Goal: Find specific page/section: Find specific page/section

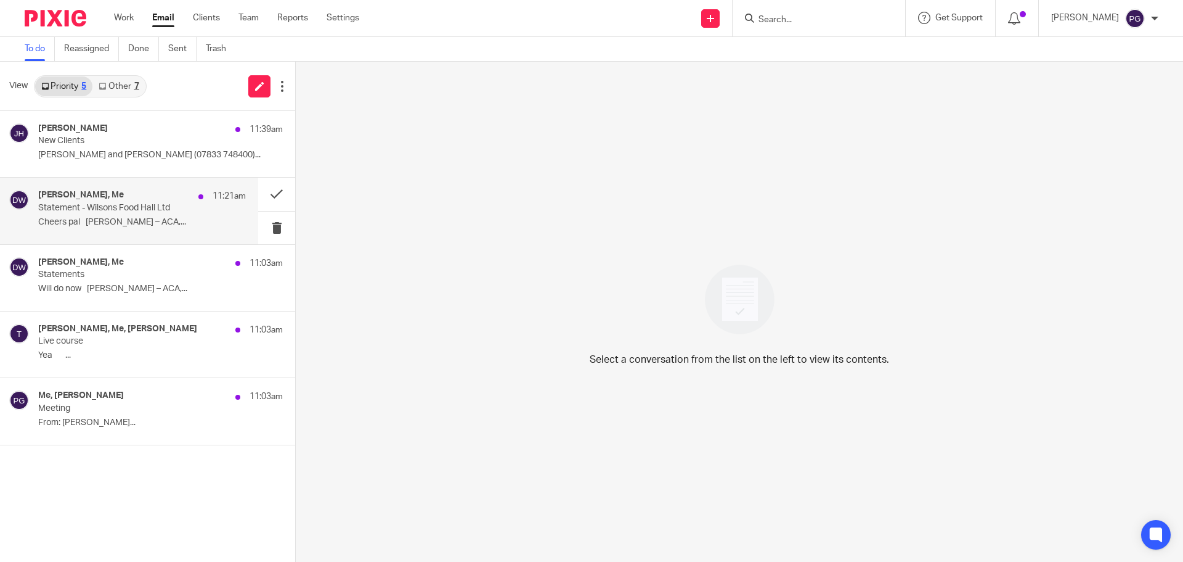
click at [90, 206] on p "Statement - Wilsons Food Hall Ltd" at bounding box center [121, 208] width 166 height 10
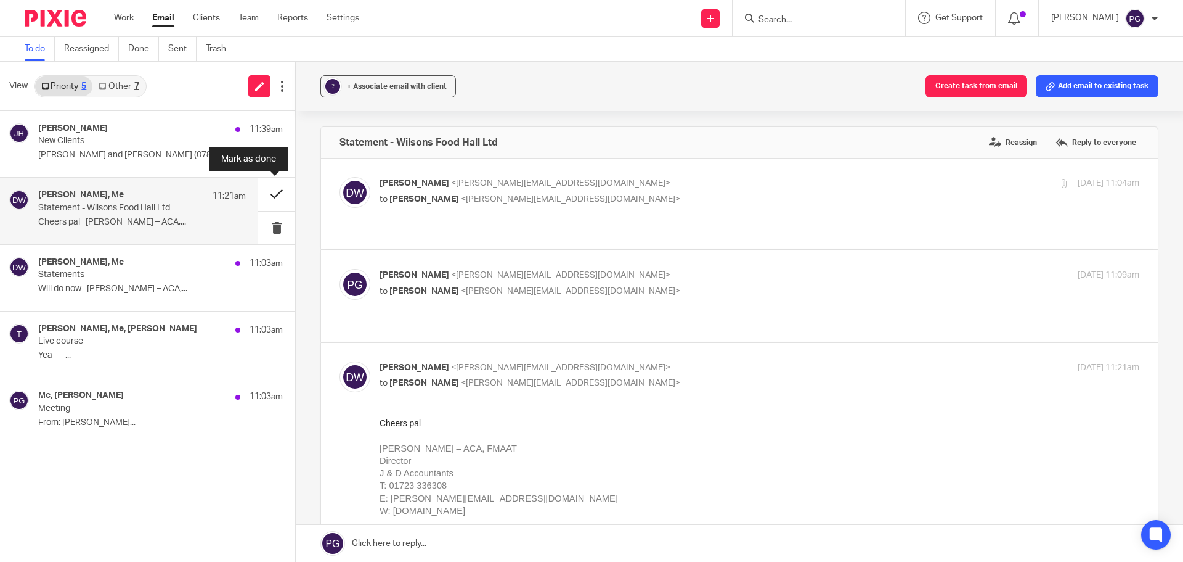
click at [280, 193] on button at bounding box center [276, 194] width 37 height 33
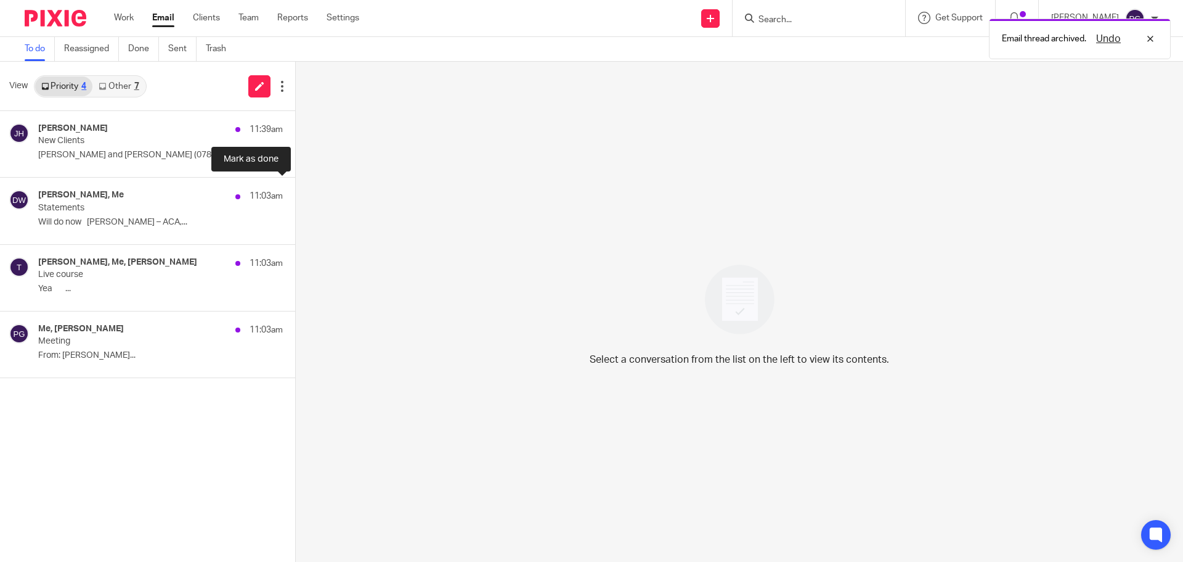
click at [295, 193] on button at bounding box center [300, 194] width 10 height 33
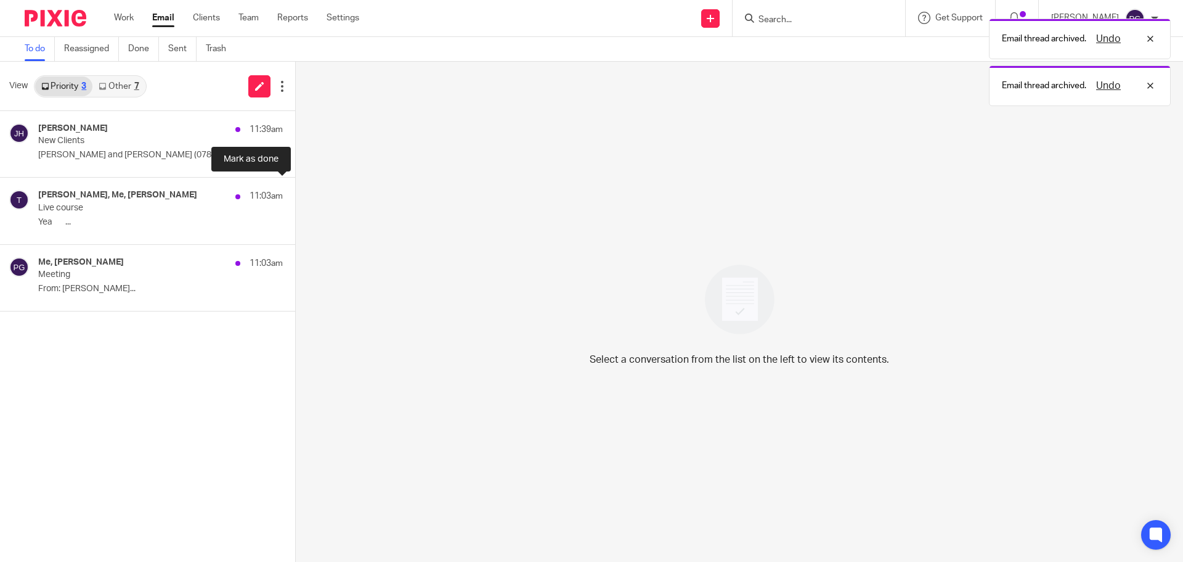
click at [295, 193] on button at bounding box center [300, 194] width 10 height 33
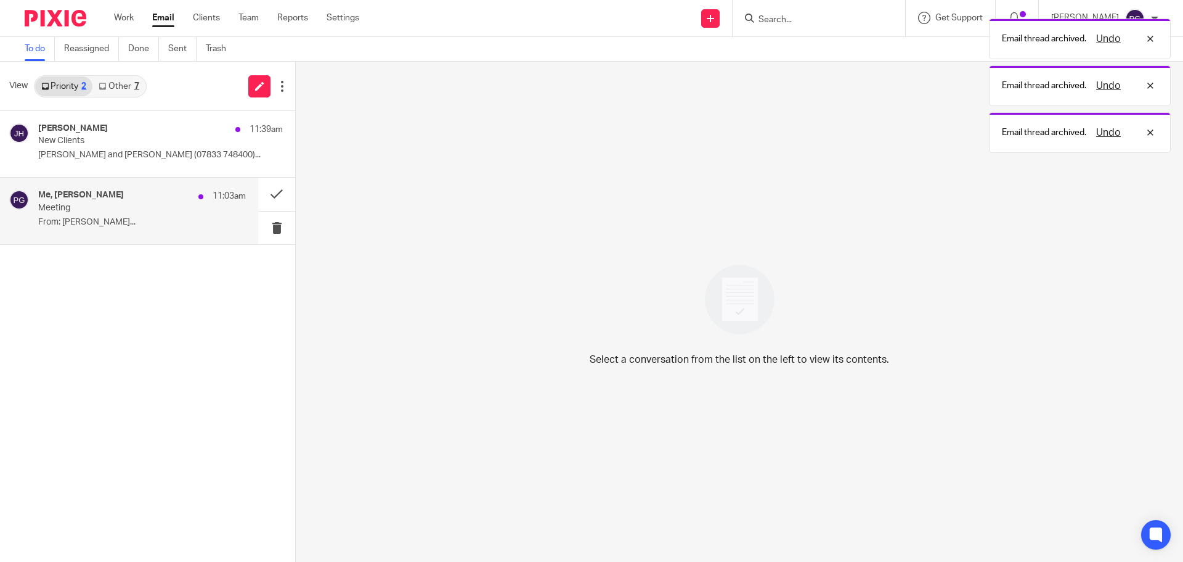
click at [149, 217] on p "From: Philip Green..." at bounding box center [142, 222] width 208 height 10
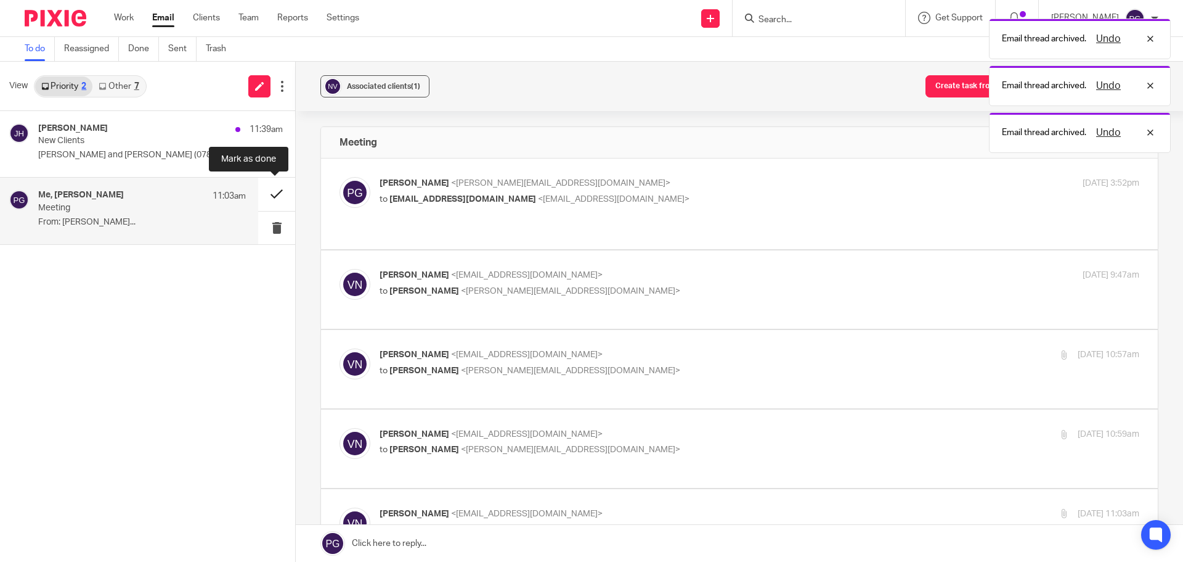
click at [268, 198] on button at bounding box center [276, 194] width 37 height 33
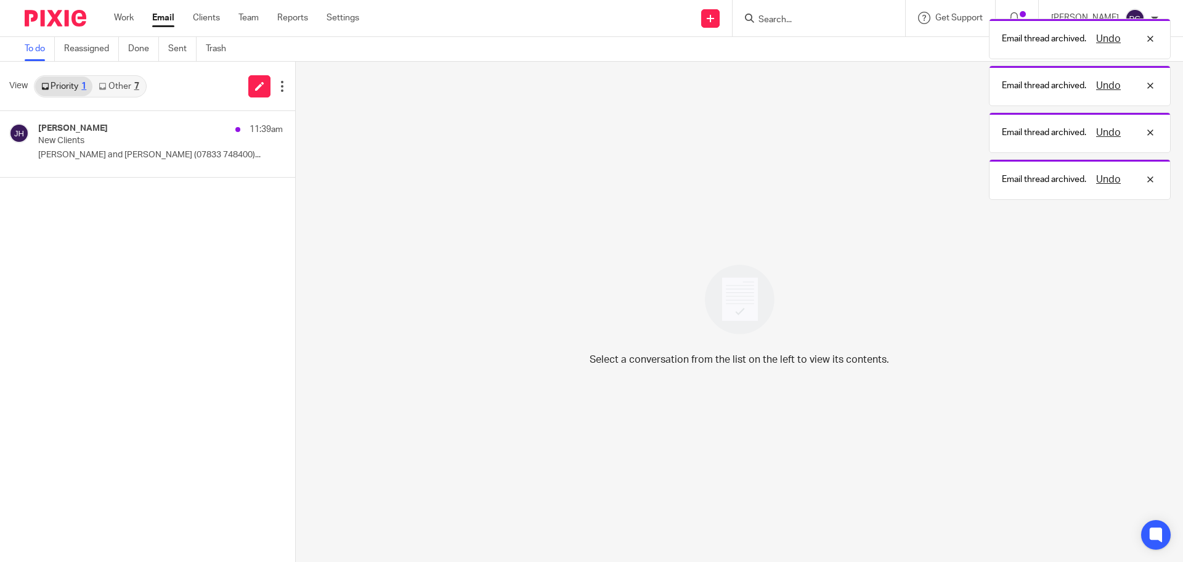
click at [141, 86] on link "Other 7" at bounding box center [118, 86] width 52 height 20
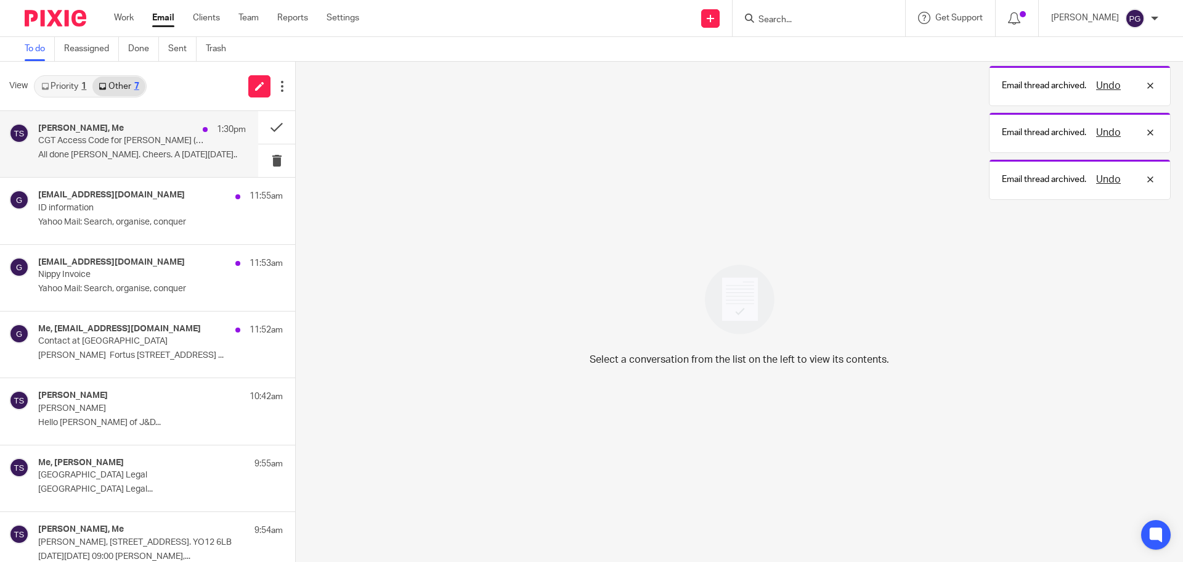
click at [120, 142] on p "CGT Access Code for Anthony Sowersby (ilo Ann Sowersby)" at bounding box center [121, 141] width 166 height 10
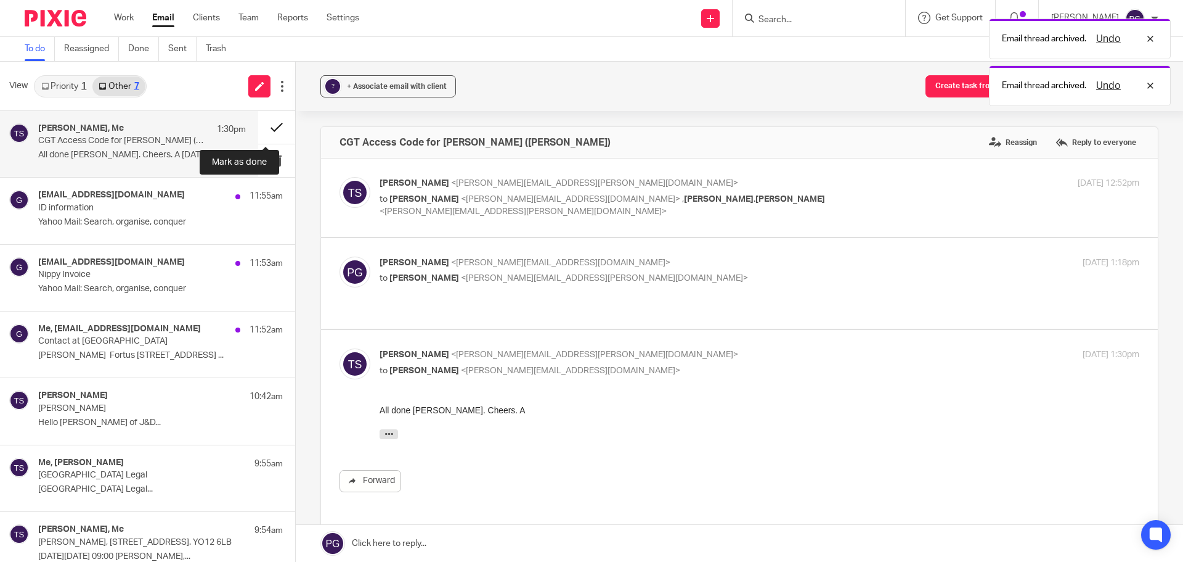
click at [258, 131] on button at bounding box center [276, 127] width 37 height 33
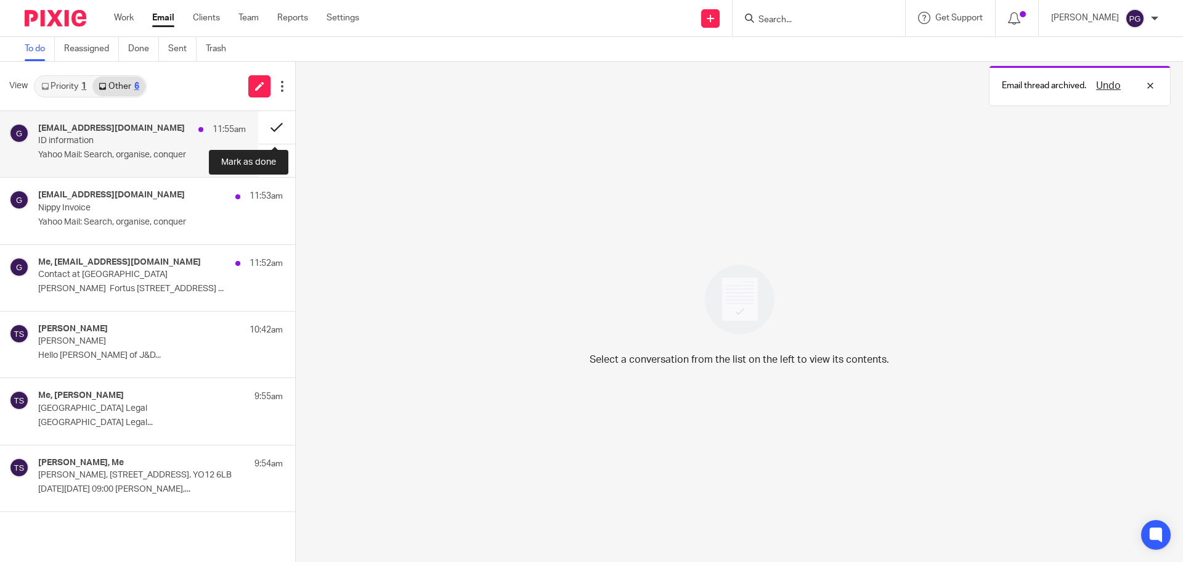
click at [276, 129] on button at bounding box center [276, 127] width 37 height 33
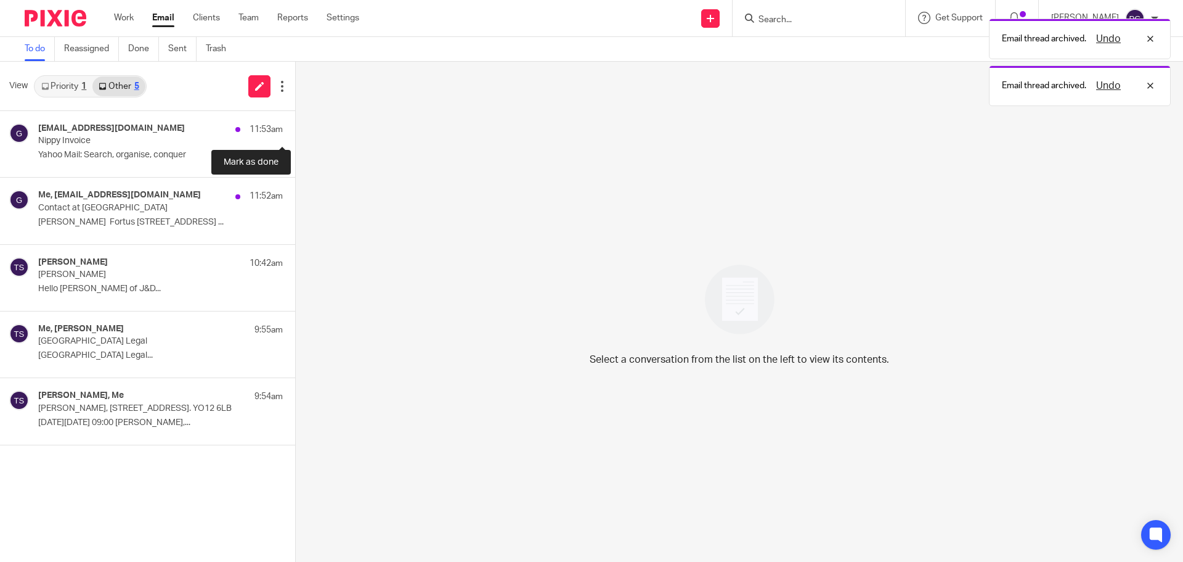
click at [295, 129] on button at bounding box center [300, 127] width 10 height 33
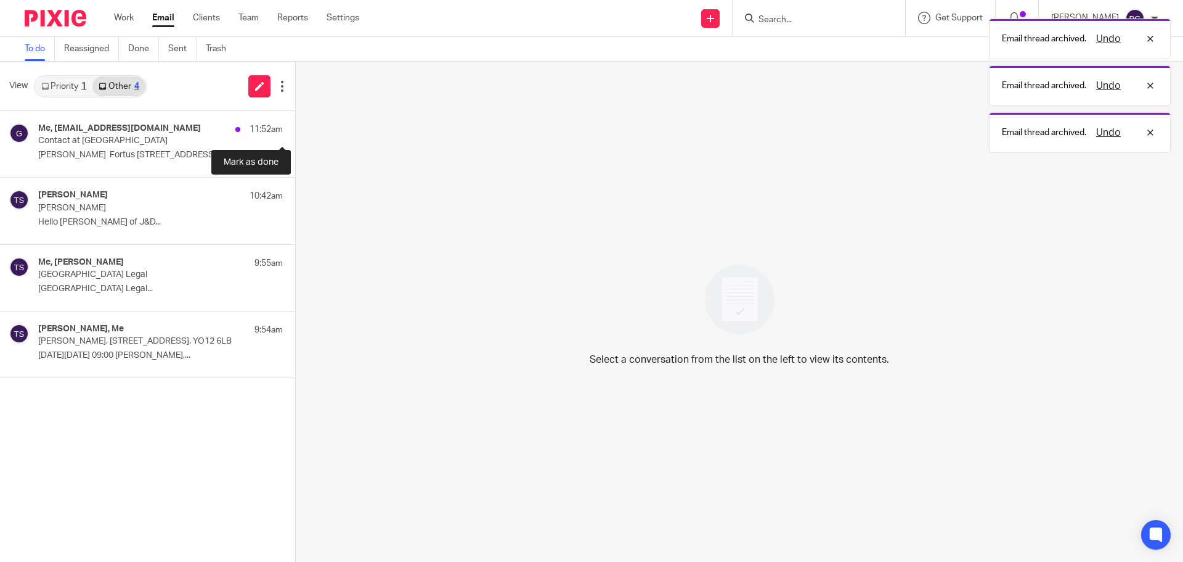
click at [295, 129] on button at bounding box center [300, 127] width 10 height 33
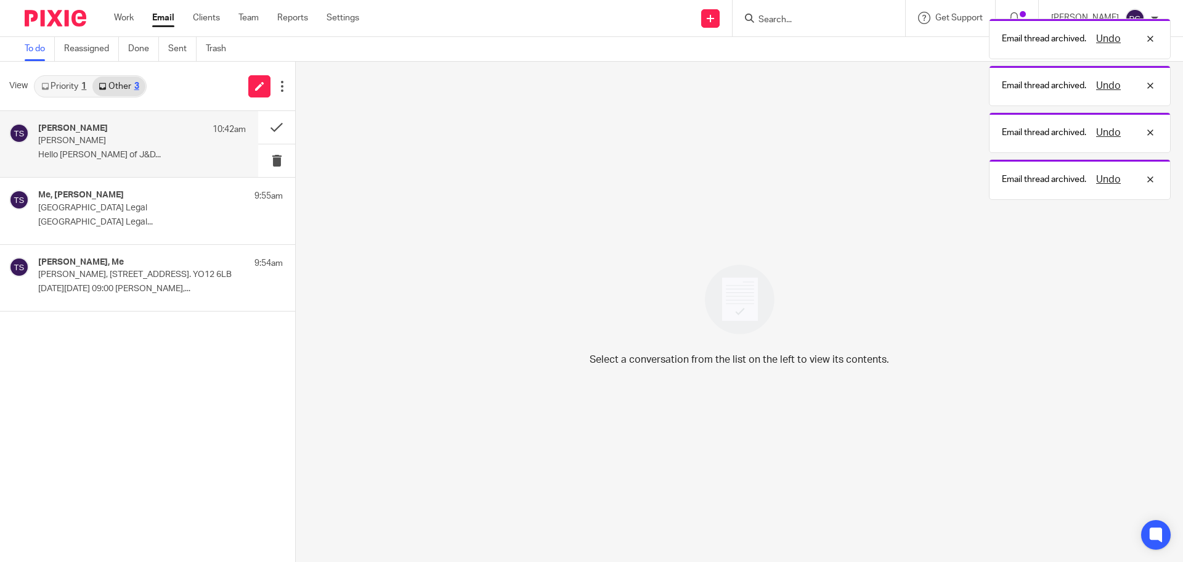
click at [166, 150] on p "Hello Dawn Philip Green of J&D..." at bounding box center [142, 155] width 208 height 10
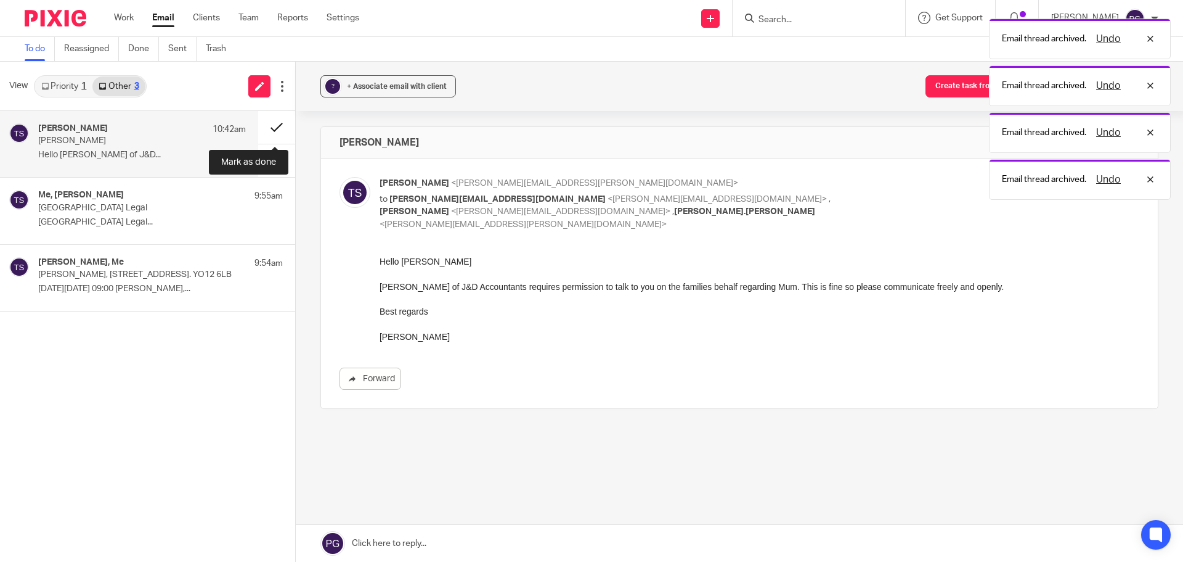
click at [266, 134] on button at bounding box center [276, 127] width 37 height 33
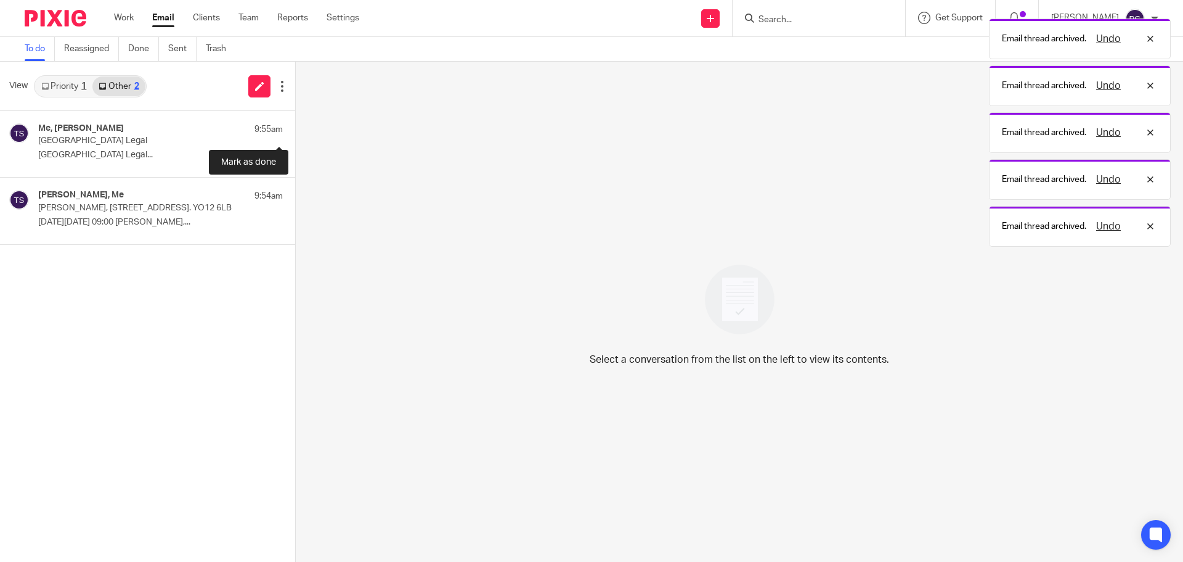
click at [295, 134] on button at bounding box center [300, 127] width 10 height 33
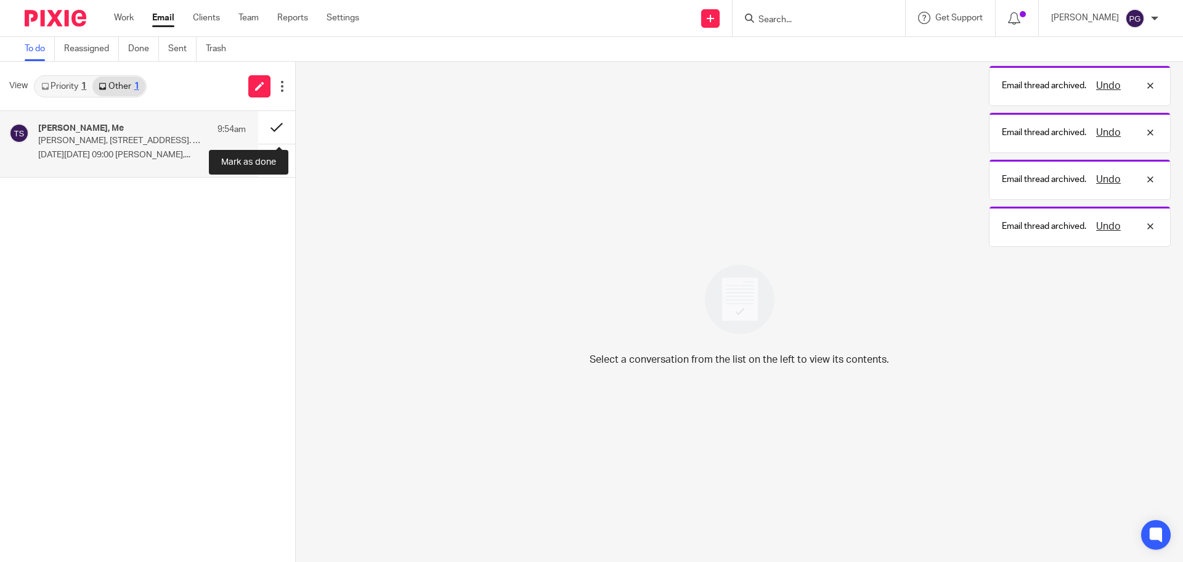
click at [269, 134] on button at bounding box center [276, 127] width 37 height 33
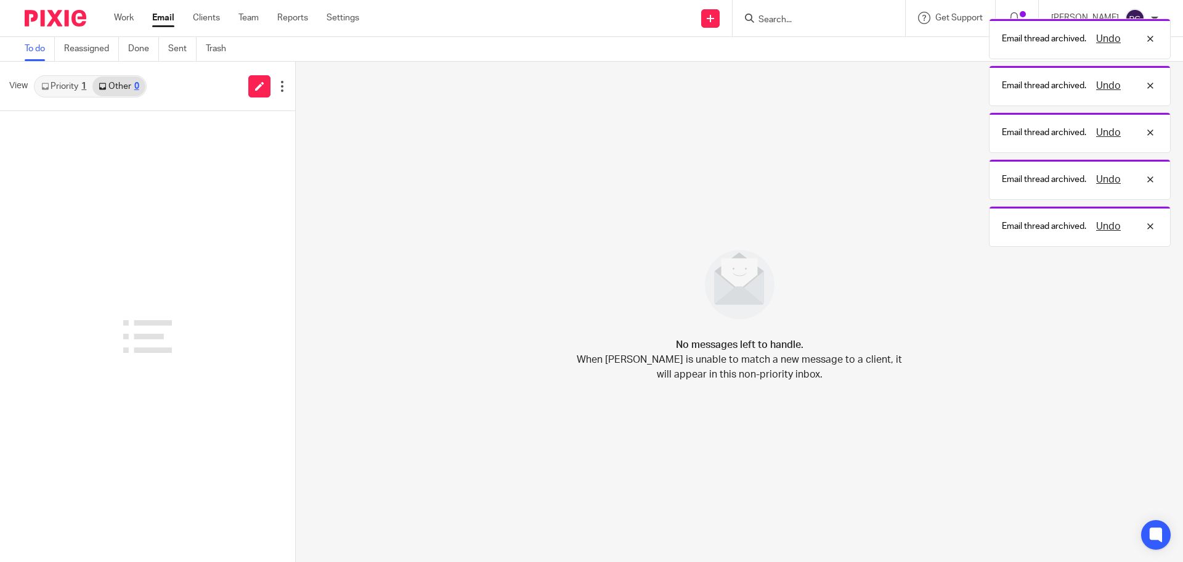
click at [65, 89] on link "Priority 1" at bounding box center [63, 86] width 57 height 20
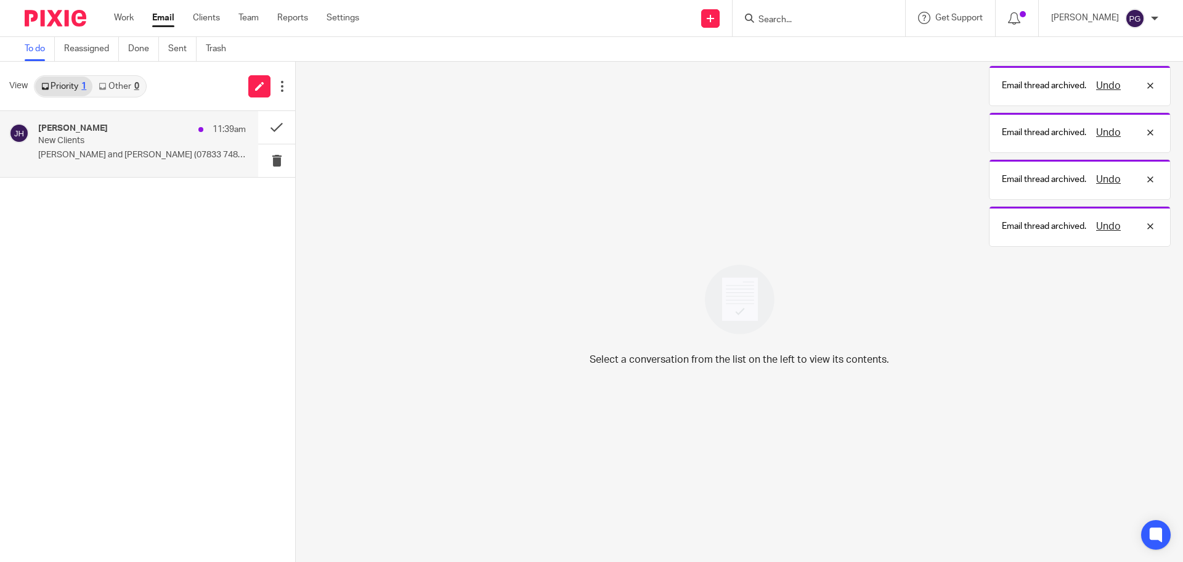
click at [71, 136] on p "New Clients" at bounding box center [121, 141] width 166 height 10
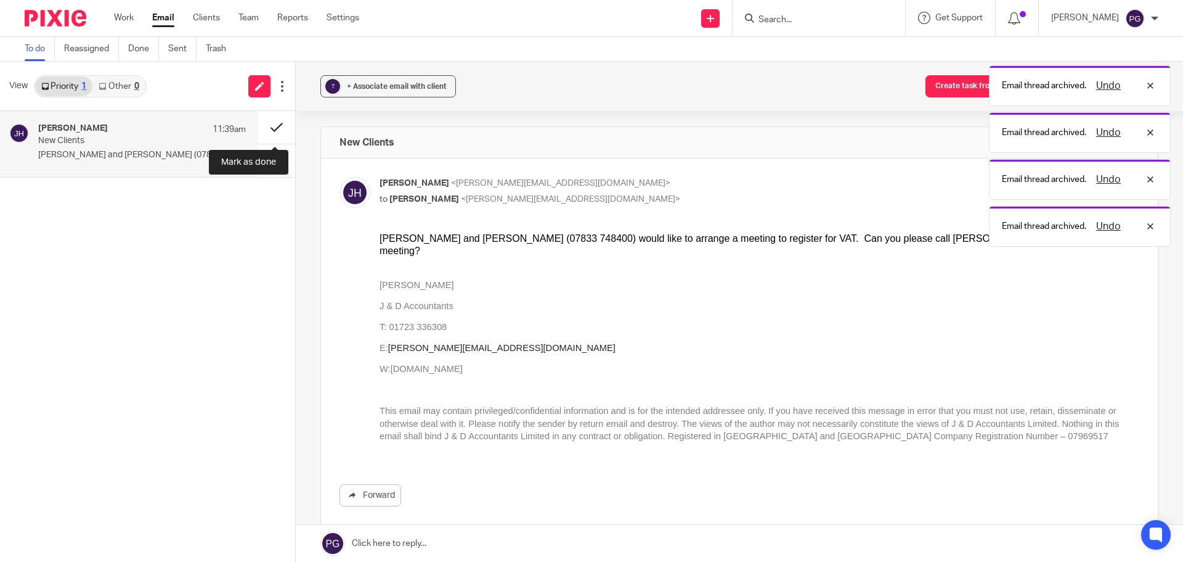
click at [279, 128] on button at bounding box center [276, 127] width 37 height 33
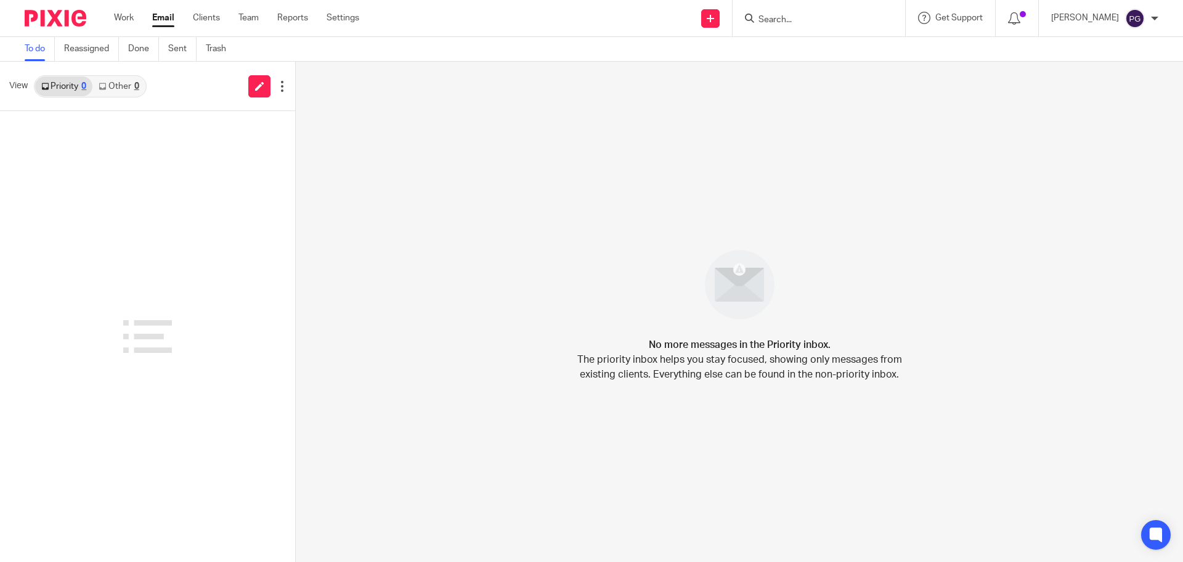
click at [805, 22] on input "Search" at bounding box center [813, 20] width 111 height 11
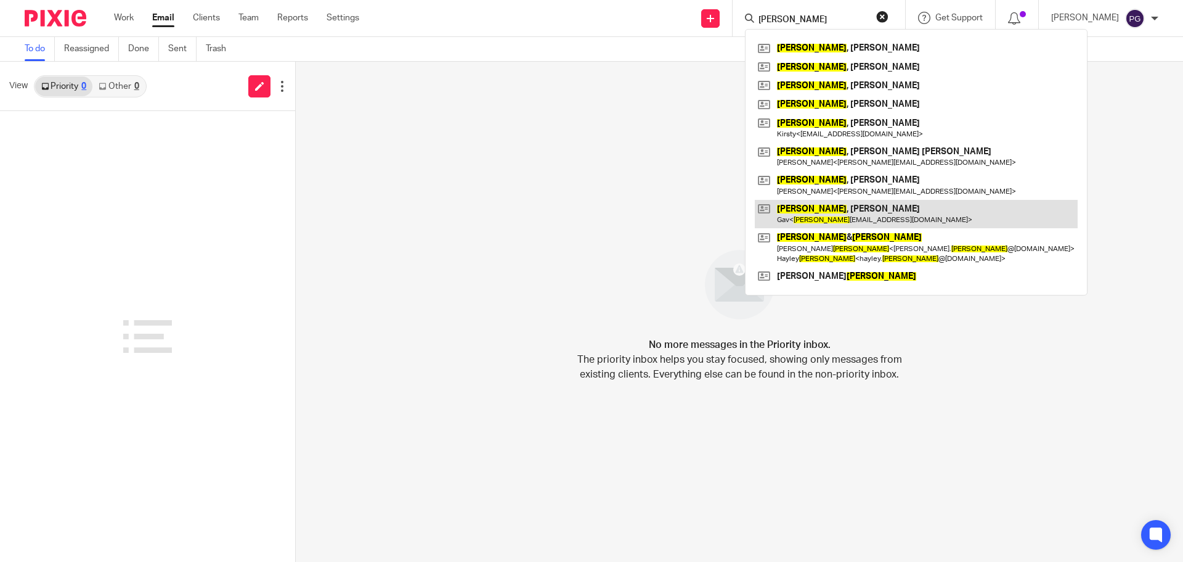
type input "ward"
click at [850, 207] on link at bounding box center [916, 214] width 323 height 28
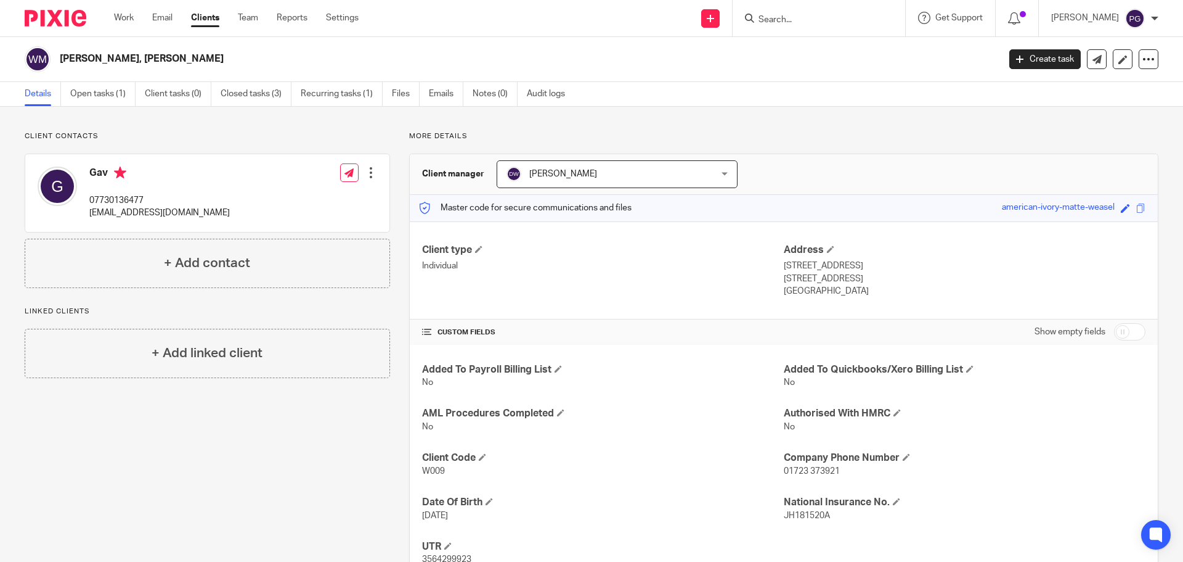
click at [785, 23] on input "Search" at bounding box center [813, 20] width 111 height 11
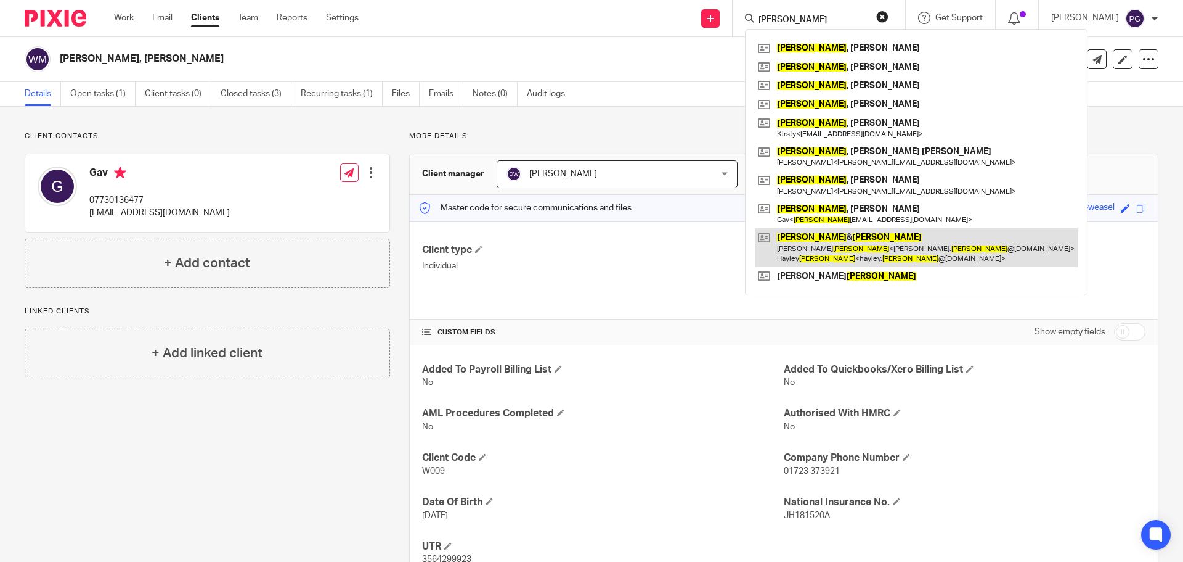
type input "[PERSON_NAME]"
click at [828, 246] on link at bounding box center [916, 247] width 323 height 38
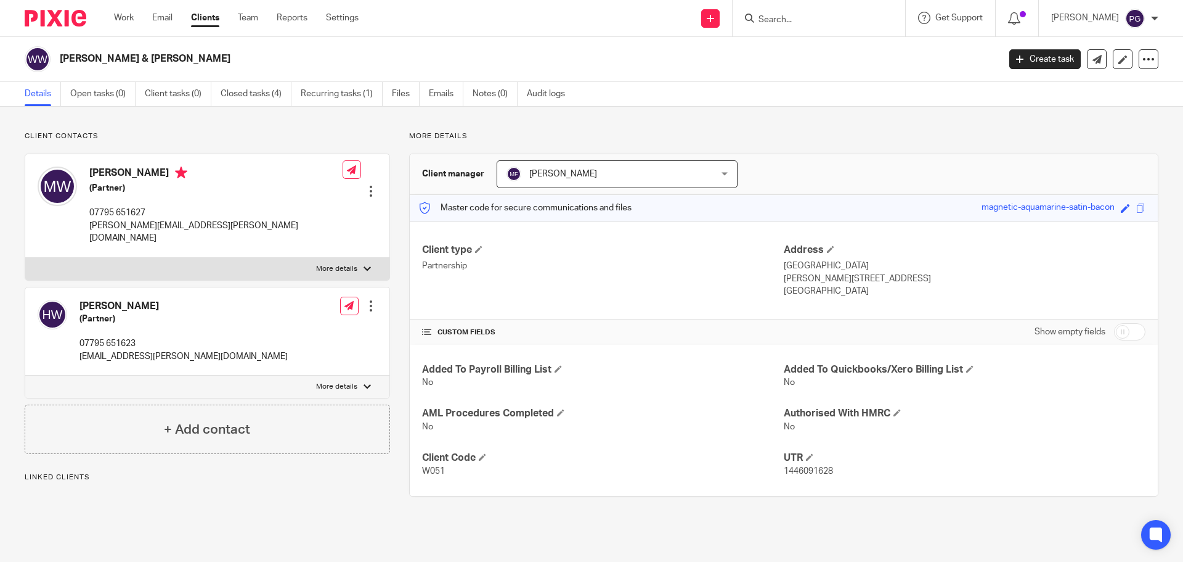
click at [828, 20] on input "Search" at bounding box center [813, 20] width 111 height 11
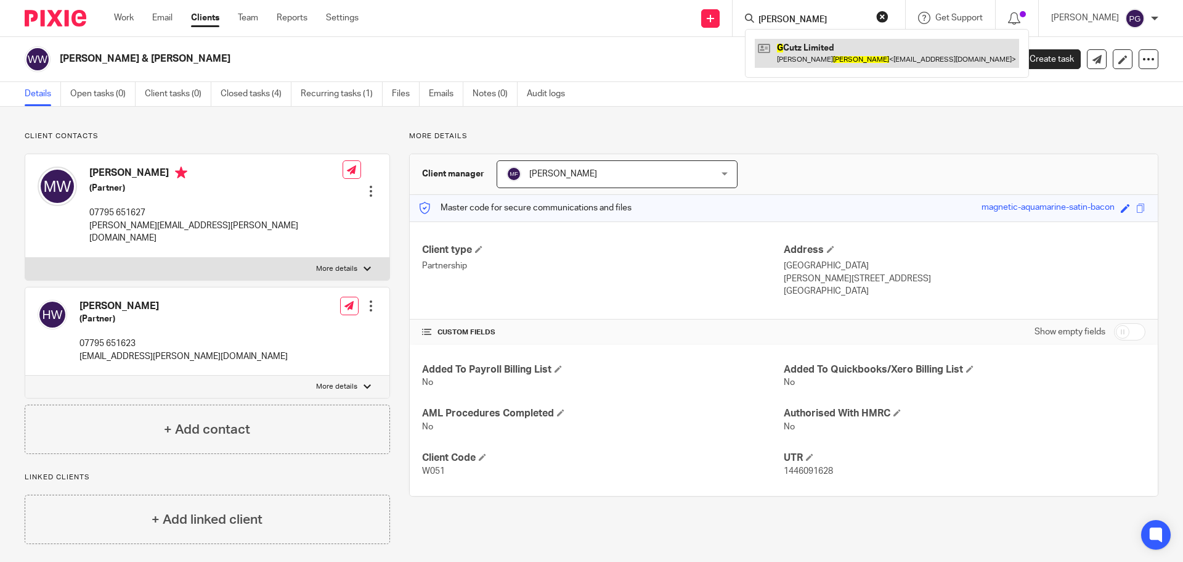
type input "g m ward"
click at [866, 54] on link at bounding box center [887, 53] width 264 height 28
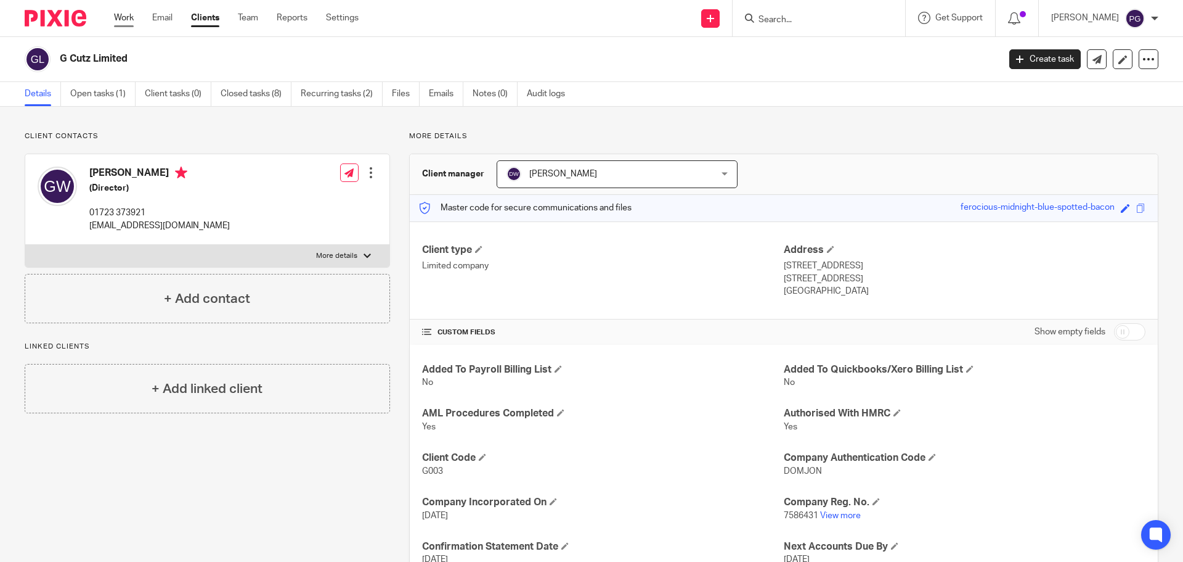
click at [115, 15] on link "Work" at bounding box center [124, 18] width 20 height 12
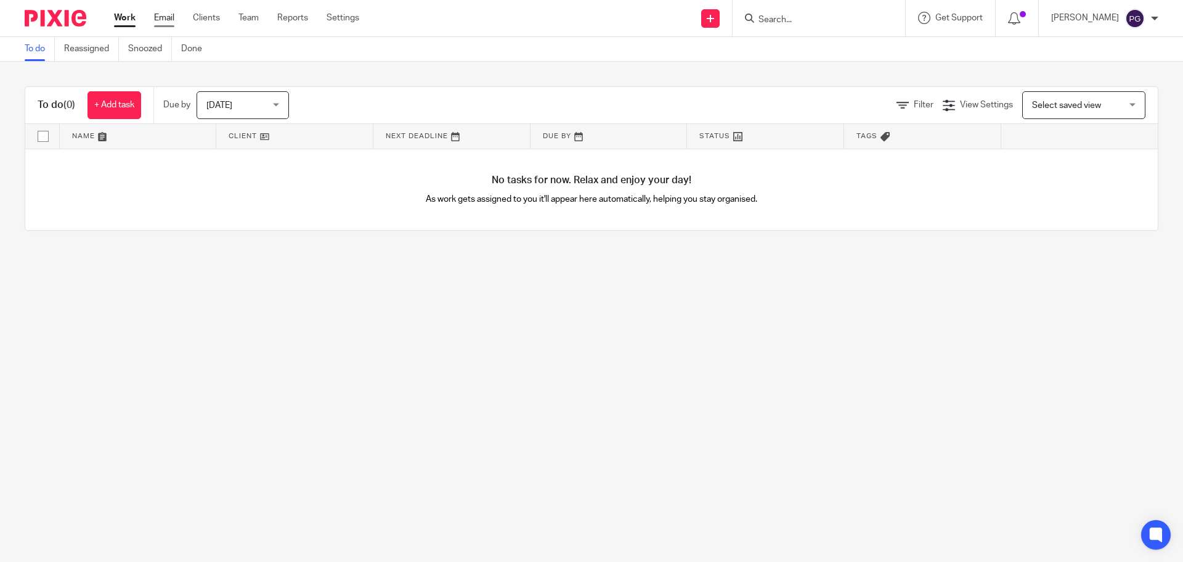
click at [168, 20] on link "Email" at bounding box center [164, 18] width 20 height 12
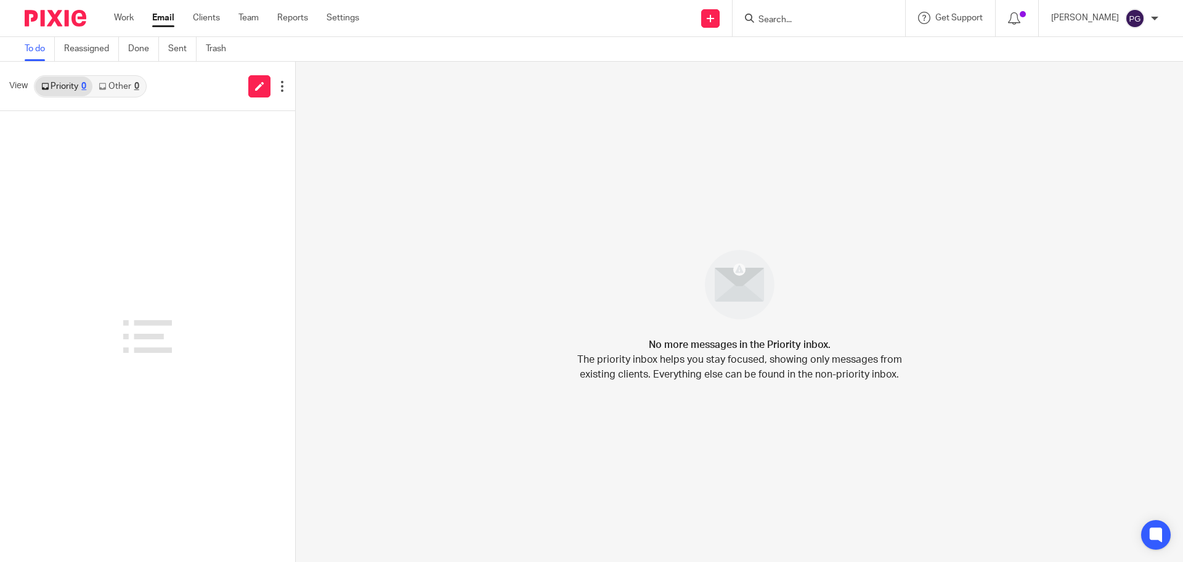
click at [785, 24] on input "Search" at bounding box center [813, 20] width 111 height 11
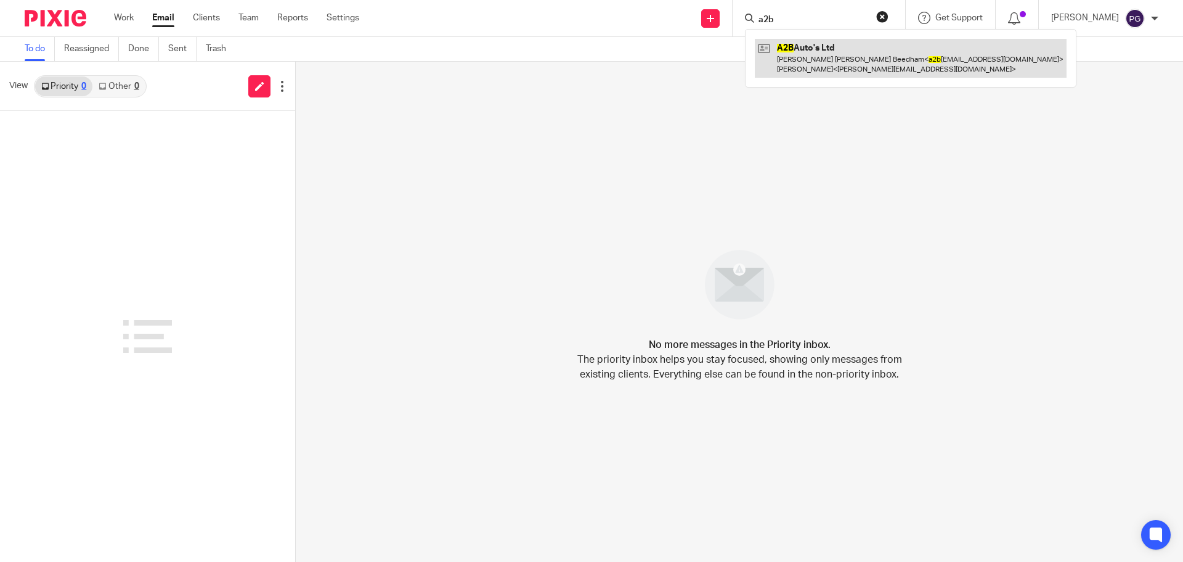
type input "a2b"
click at [829, 55] on link at bounding box center [911, 58] width 312 height 38
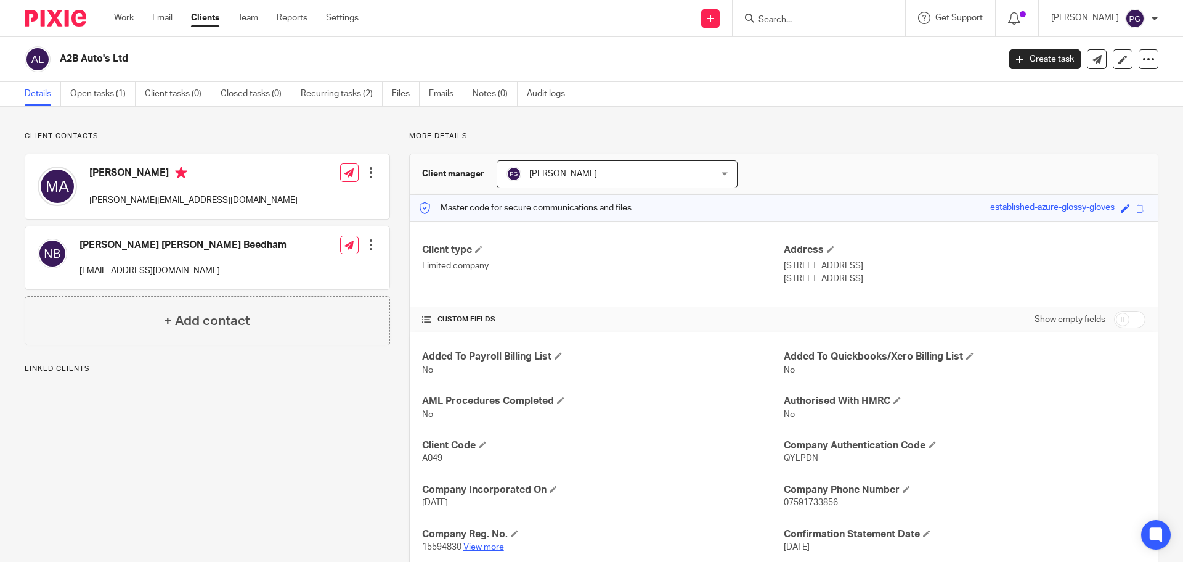
click at [466, 547] on link "View more" at bounding box center [484, 546] width 41 height 9
